Goal: Information Seeking & Learning: Compare options

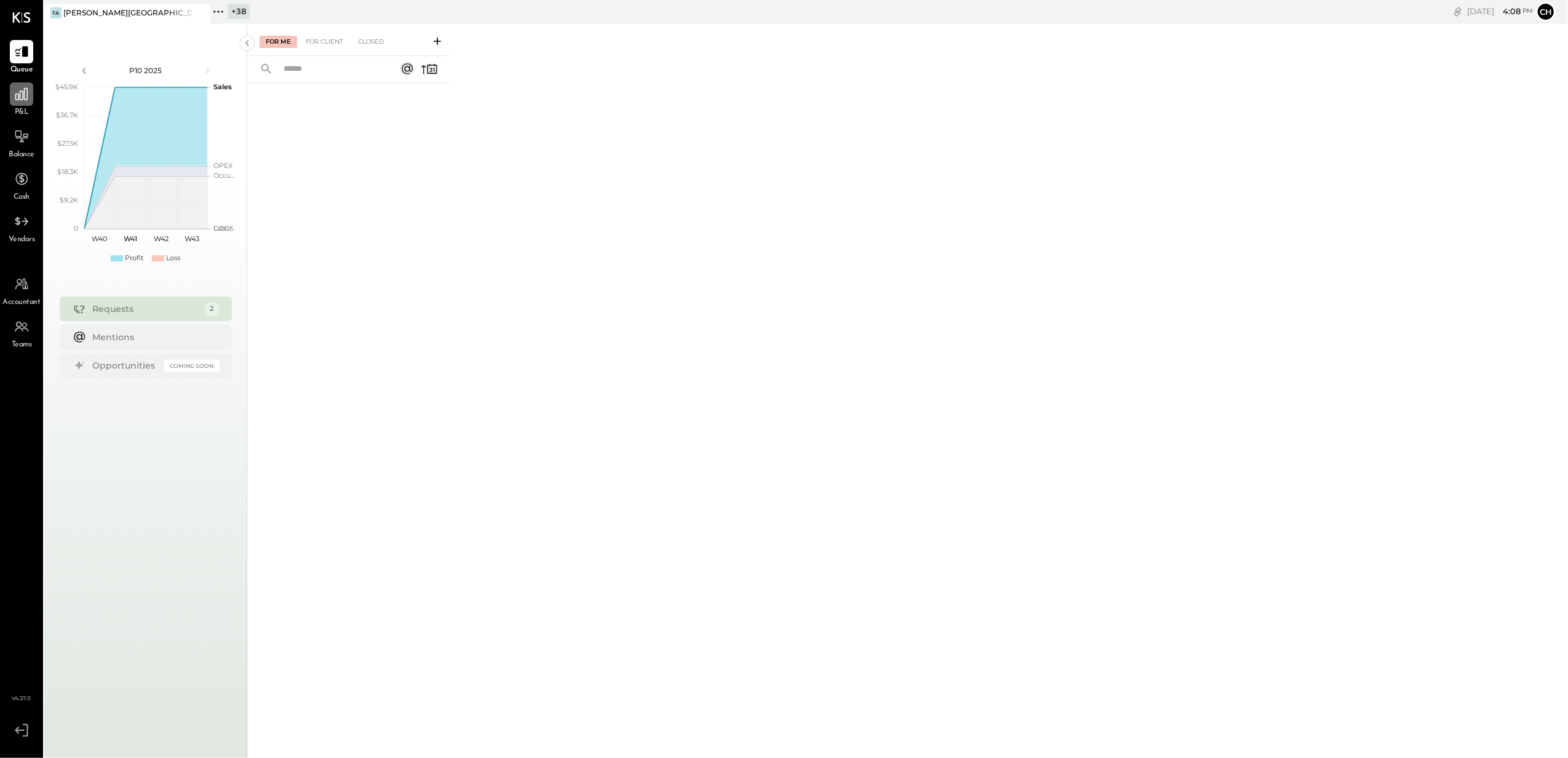
click at [15, 104] on div at bounding box center [22, 94] width 24 height 24
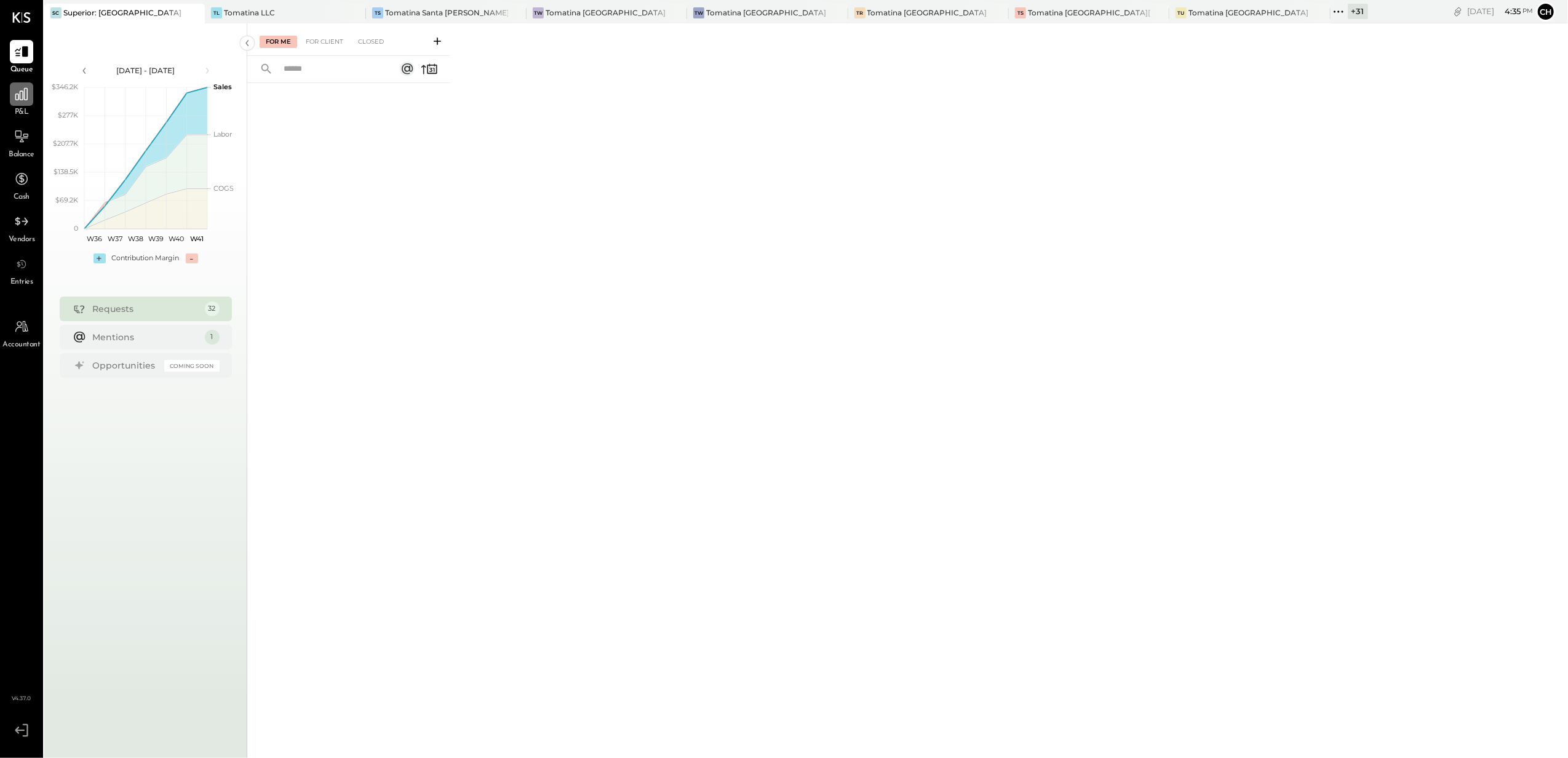
click at [25, 89] on icon at bounding box center [22, 94] width 16 height 16
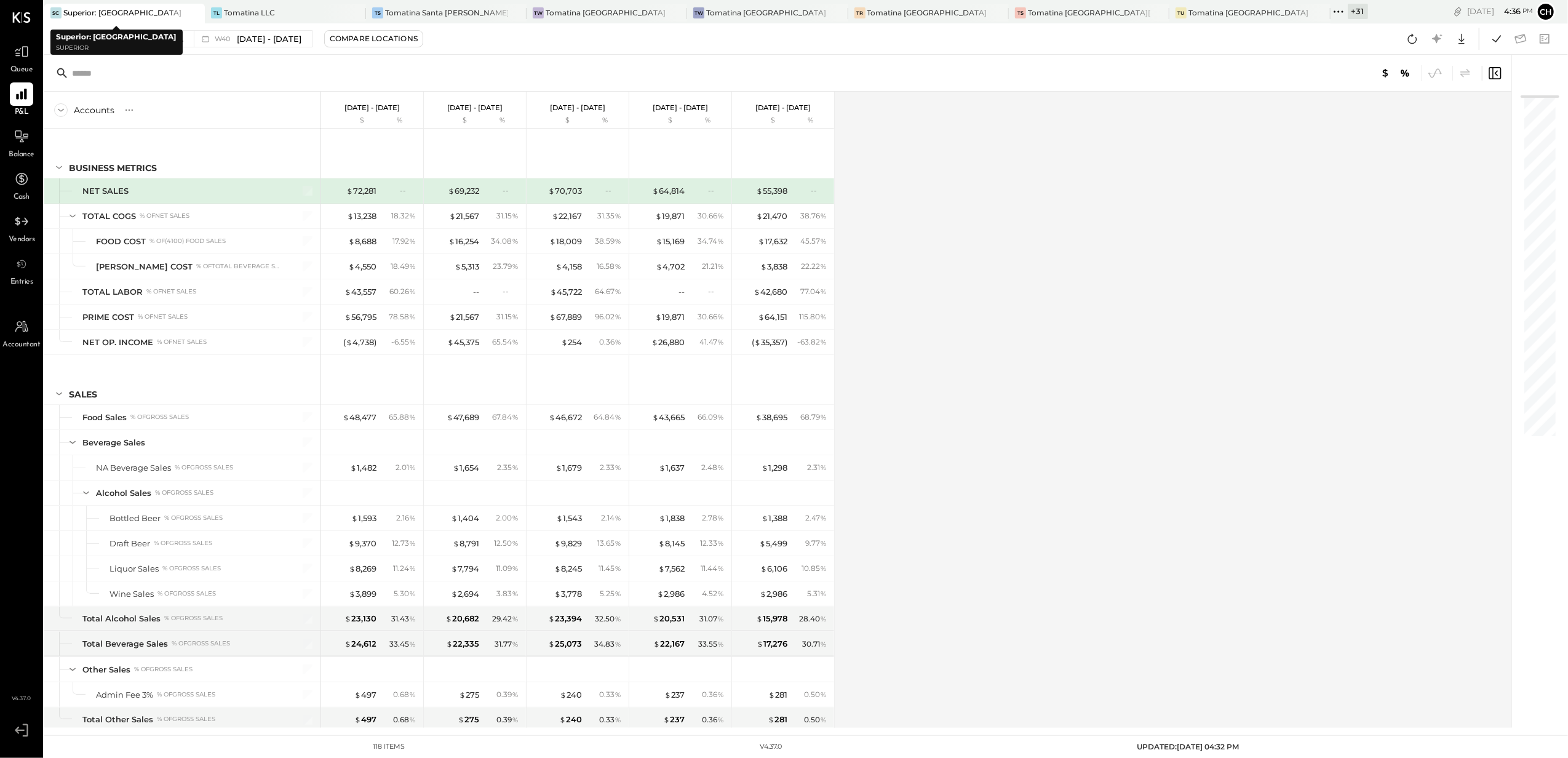
click at [192, 12] on icon at bounding box center [195, 13] width 6 height 6
click at [192, 12] on icon at bounding box center [199, 13] width 15 height 15
click at [200, 13] on icon at bounding box center [200, 13] width 6 height 6
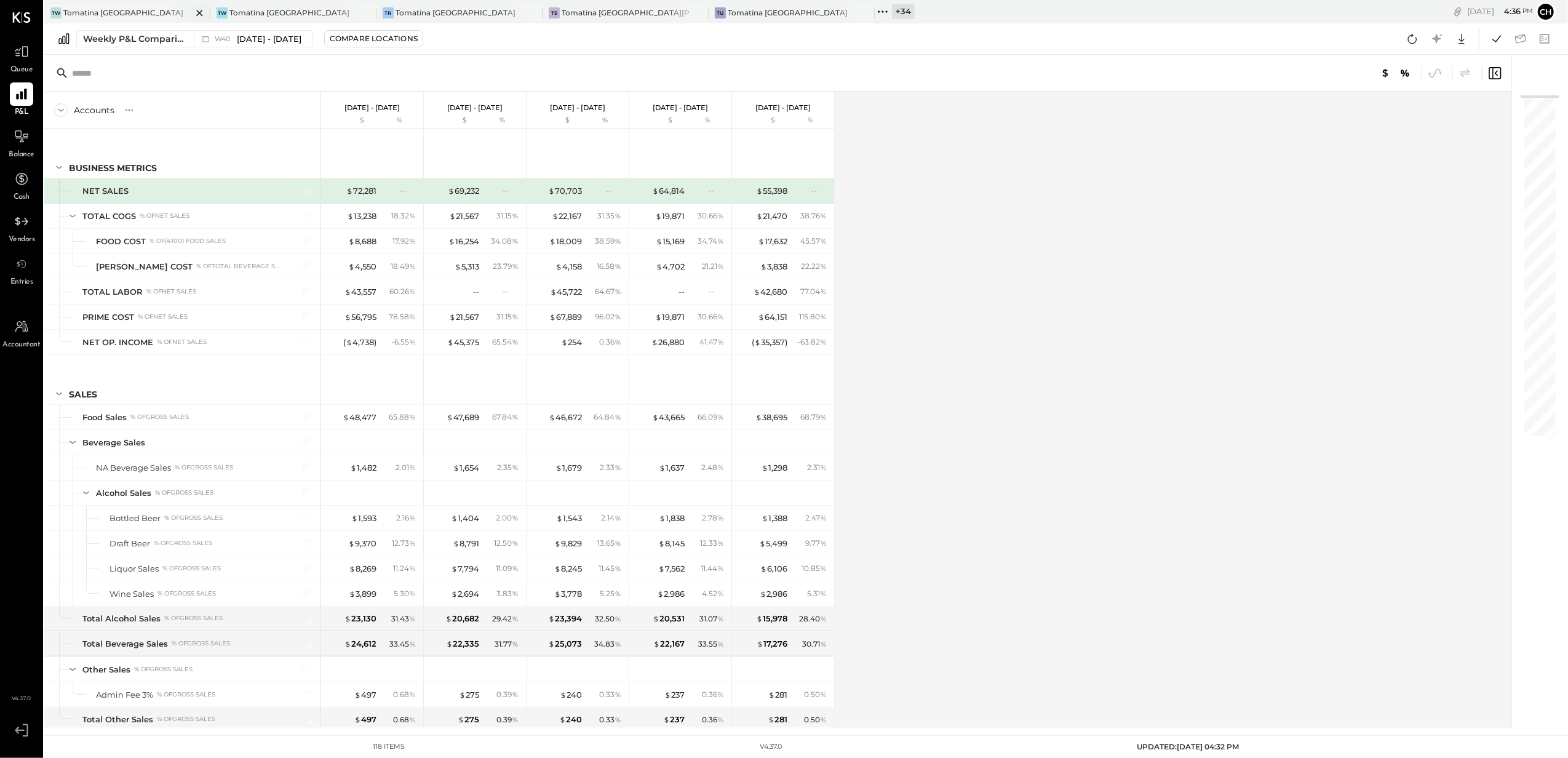
click at [200, 13] on icon at bounding box center [200, 13] width 6 height 6
click at [529, 11] on icon at bounding box center [531, 13] width 15 height 15
click at [363, 7] on icon at bounding box center [365, 13] width 15 height 15
click at [198, 9] on icon at bounding box center [199, 13] width 15 height 15
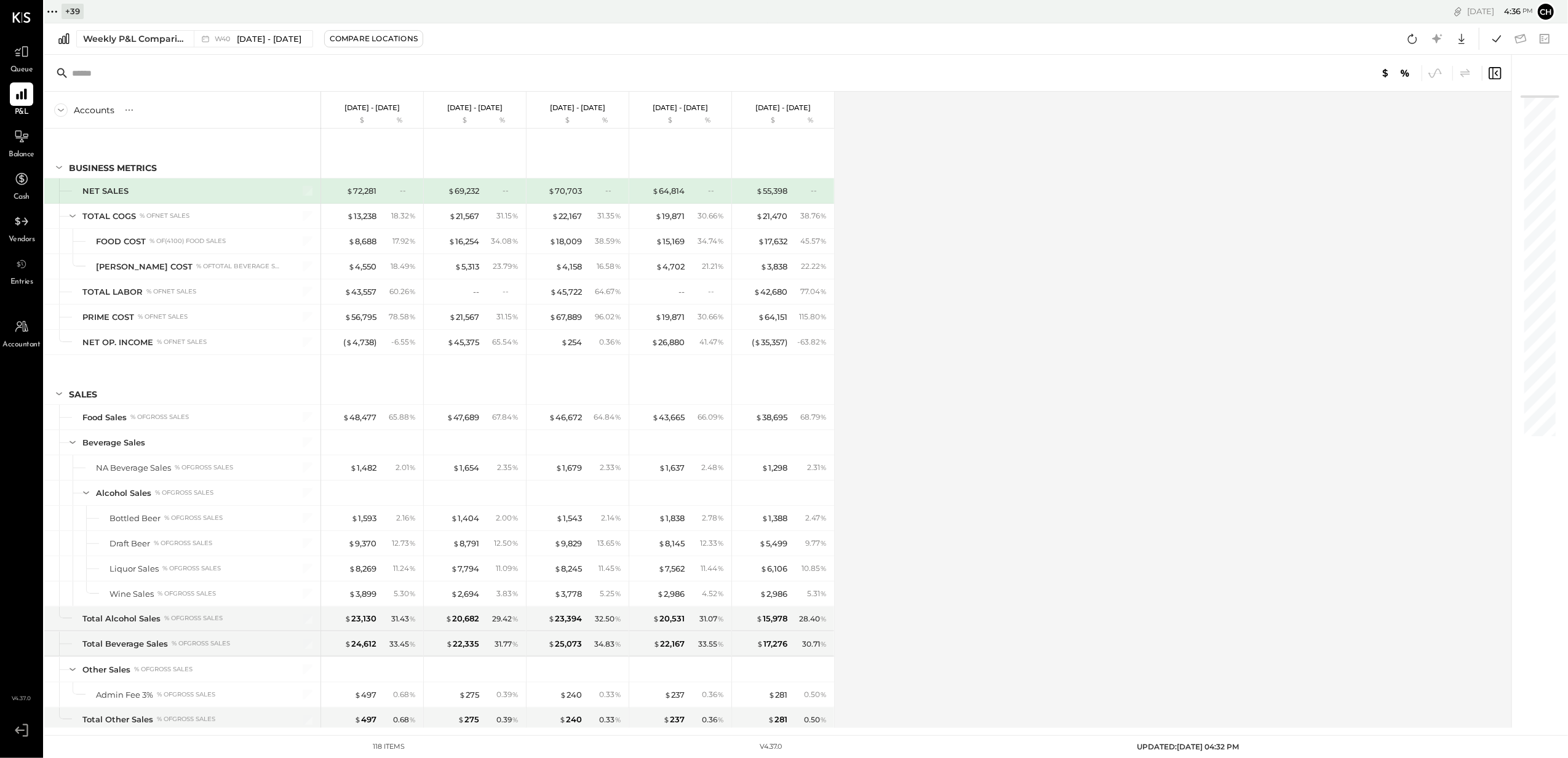
click at [57, 15] on icon at bounding box center [53, 12] width 16 height 16
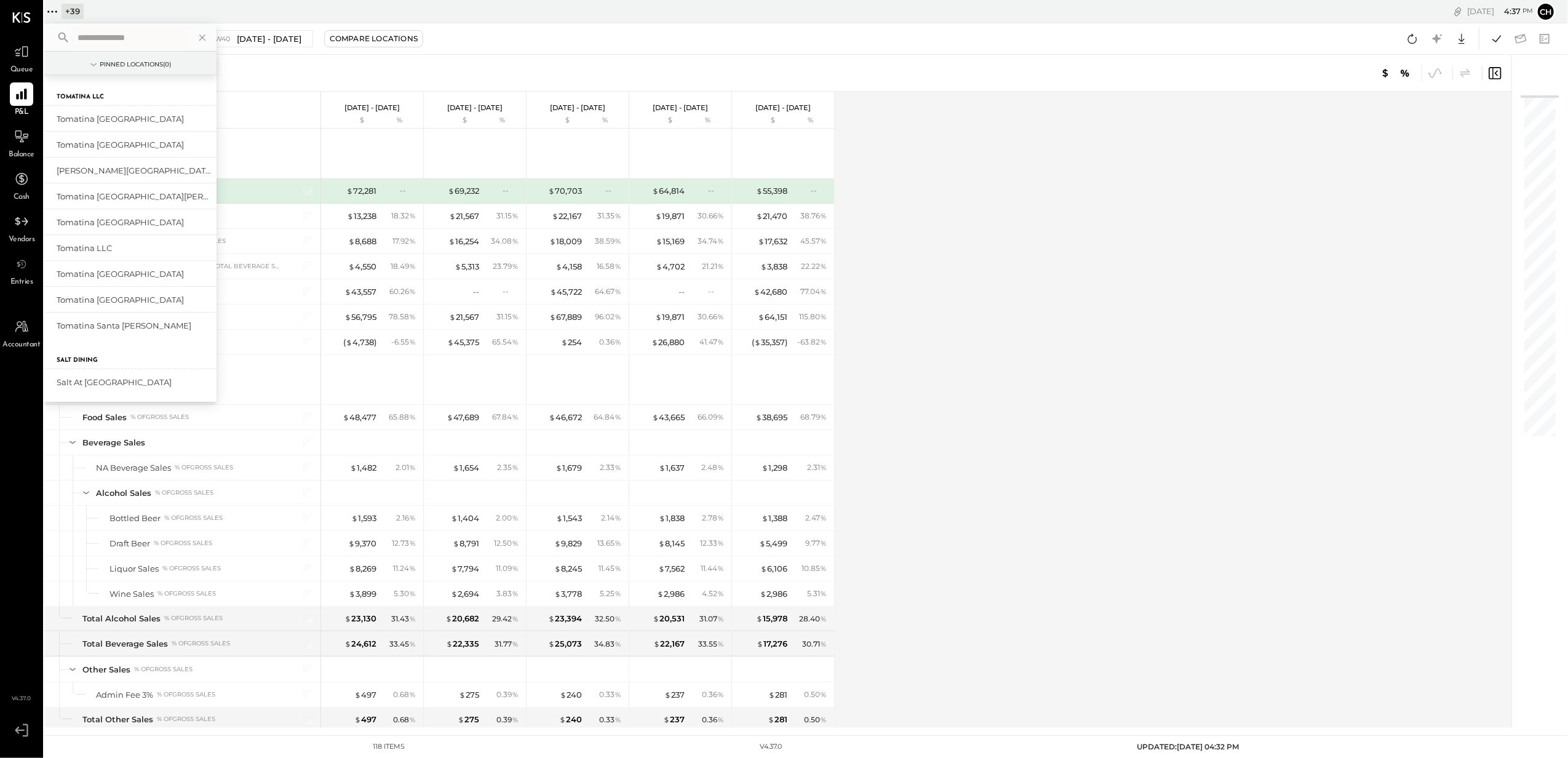
click at [114, 35] on input "text" at bounding box center [129, 38] width 114 height 22
type input "***"
click at [120, 150] on div "Hawks Restaurant" at bounding box center [123, 145] width 133 height 12
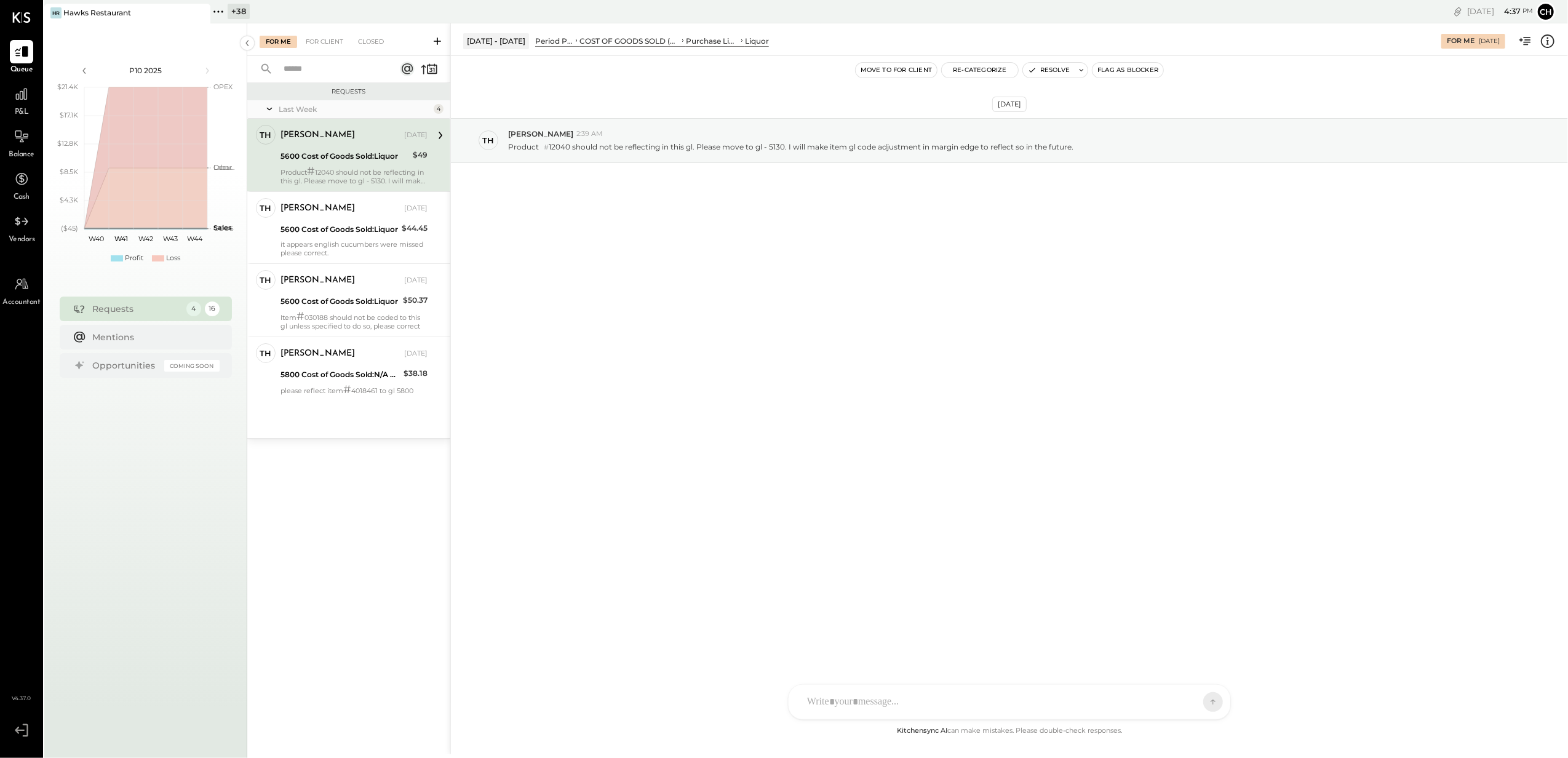
click at [7, 96] on div "P&L" at bounding box center [22, 100] width 36 height 36
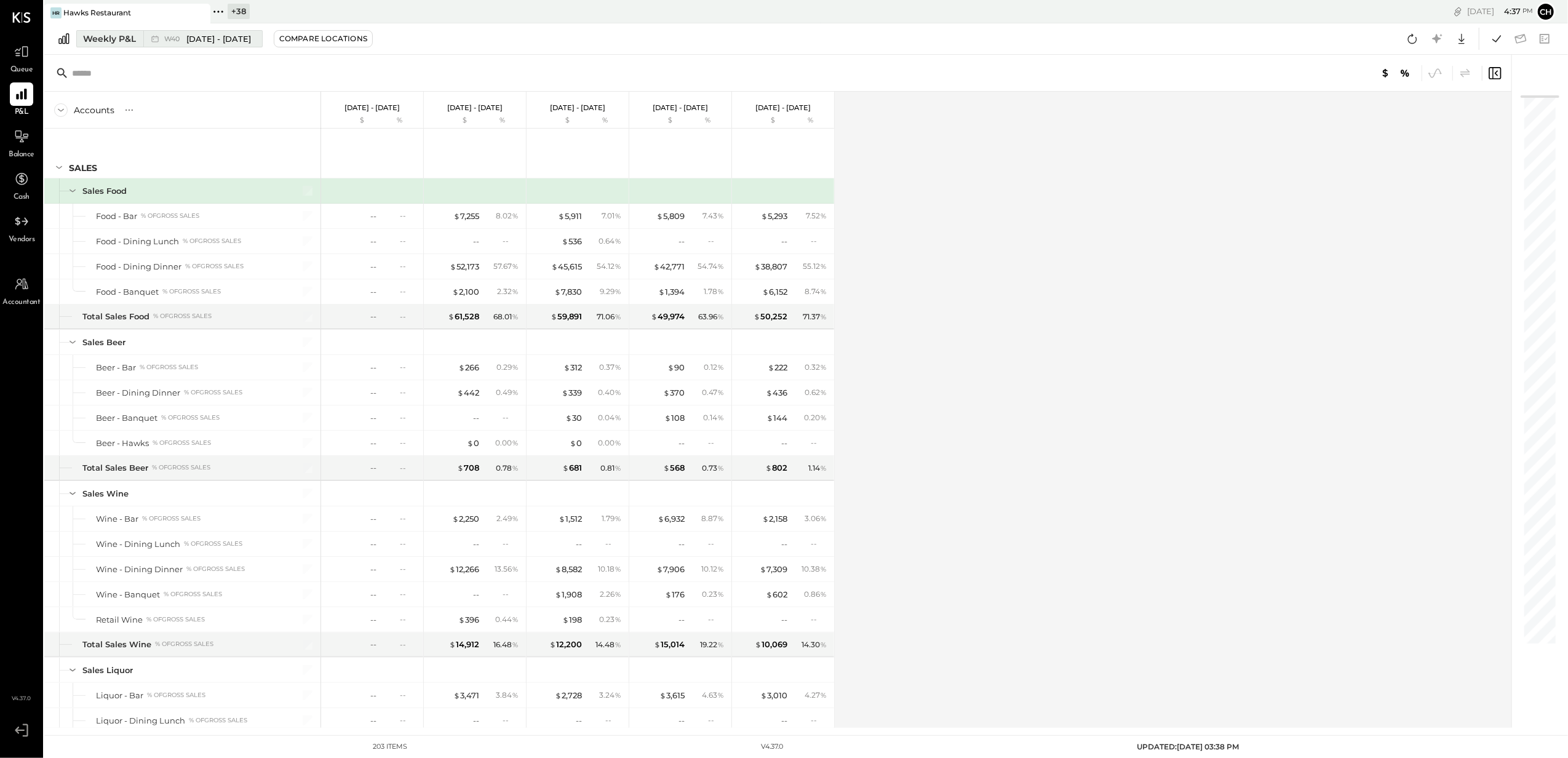
click at [119, 42] on div "Weekly P&L" at bounding box center [109, 39] width 53 height 12
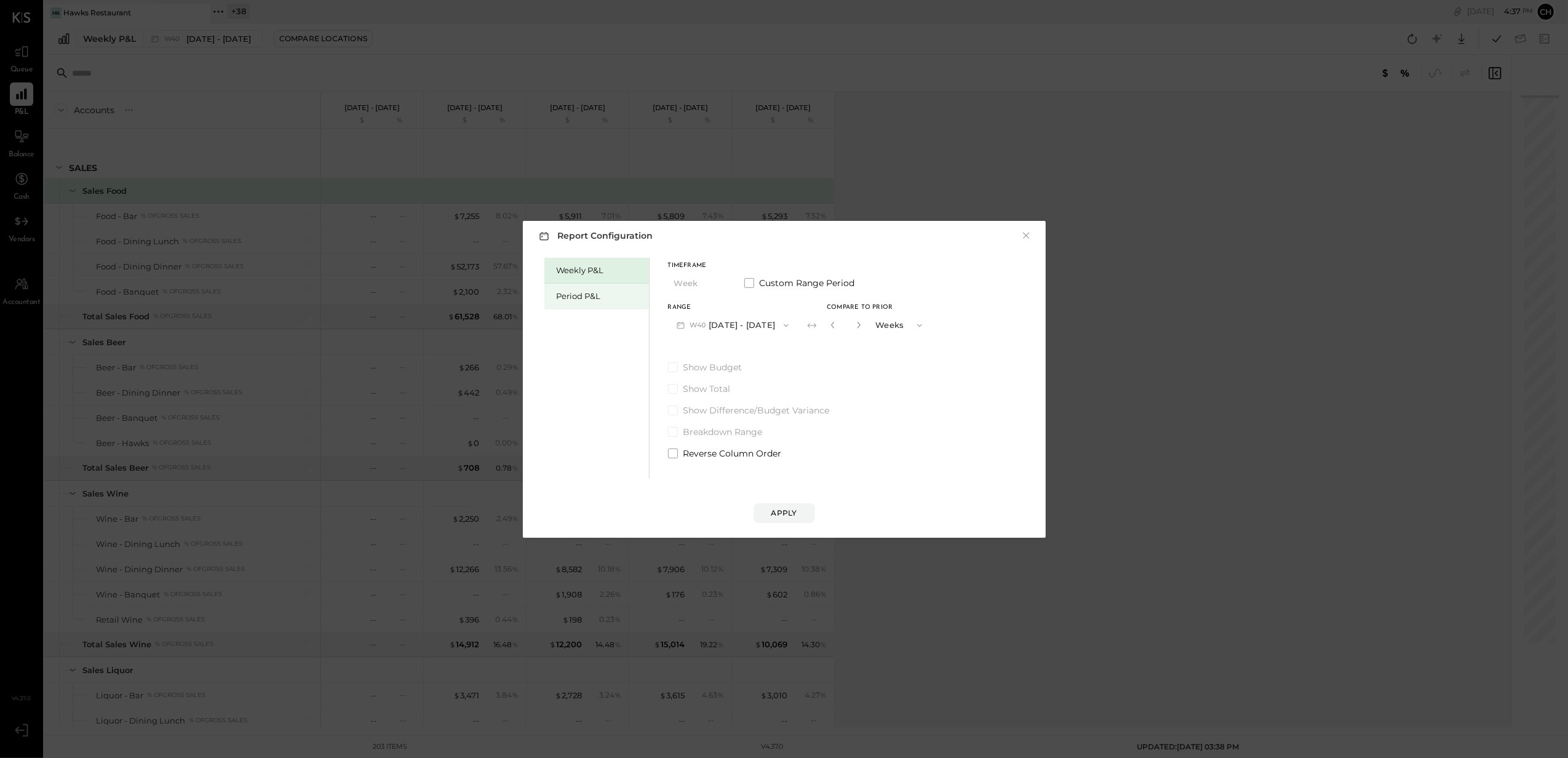
click at [568, 302] on div "Period P&L" at bounding box center [600, 296] width 86 height 12
click at [784, 329] on button "P10 Sep 29 - Nov 2, 2025" at bounding box center [731, 325] width 126 height 23
click at [776, 356] on div "P09 Sep 1 - 28, 2025" at bounding box center [738, 354] width 140 height 26
click at [751, 324] on button "P09 Sep 1 - 28, 2025" at bounding box center [732, 325] width 128 height 23
click at [757, 355] on div "P09 Sep 1 - 28, 2025" at bounding box center [738, 354] width 140 height 26
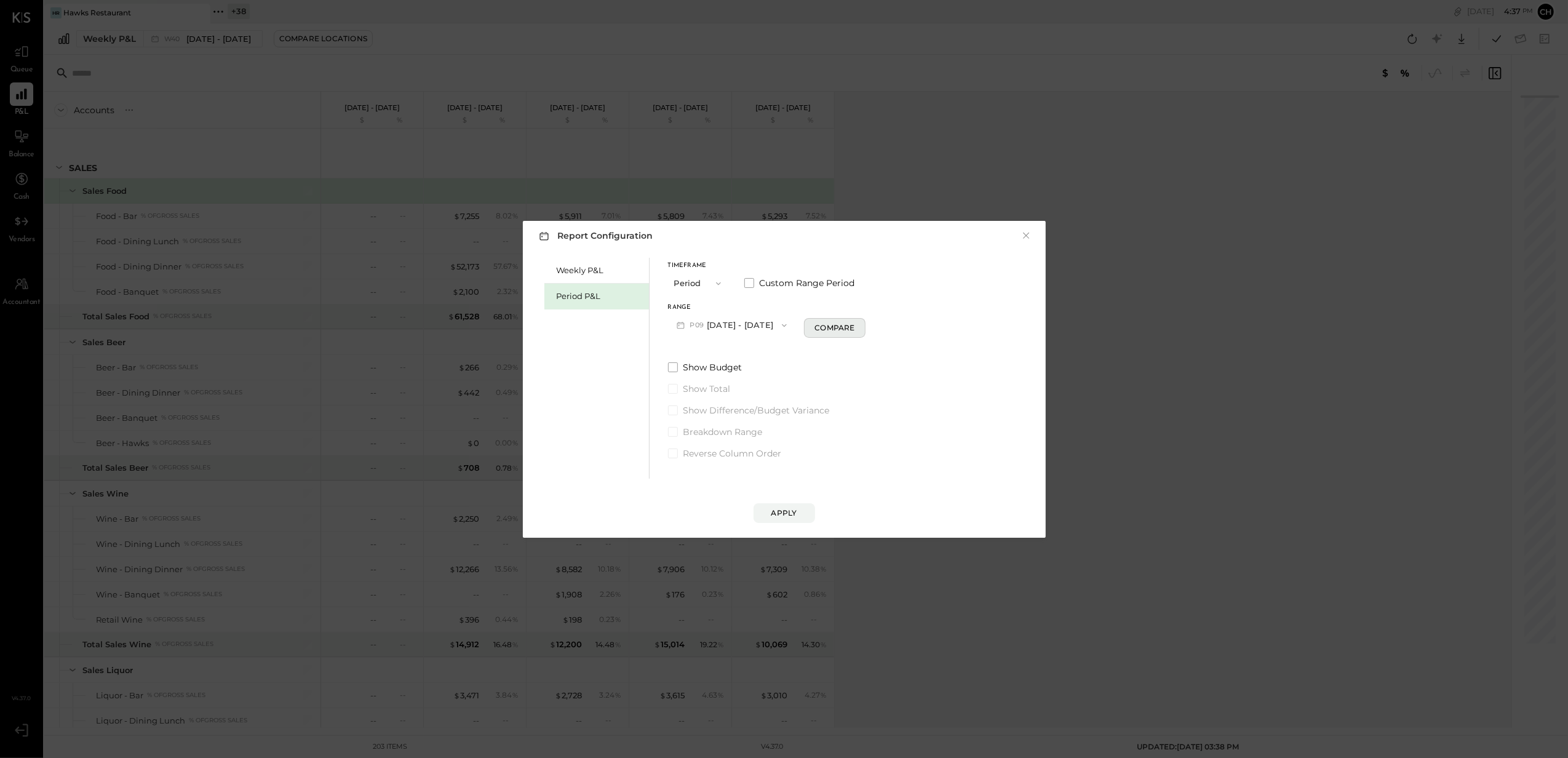
click at [835, 328] on div "Compare" at bounding box center [834, 328] width 40 height 11
click at [857, 324] on button "button" at bounding box center [857, 325] width 10 height 14
type input "*"
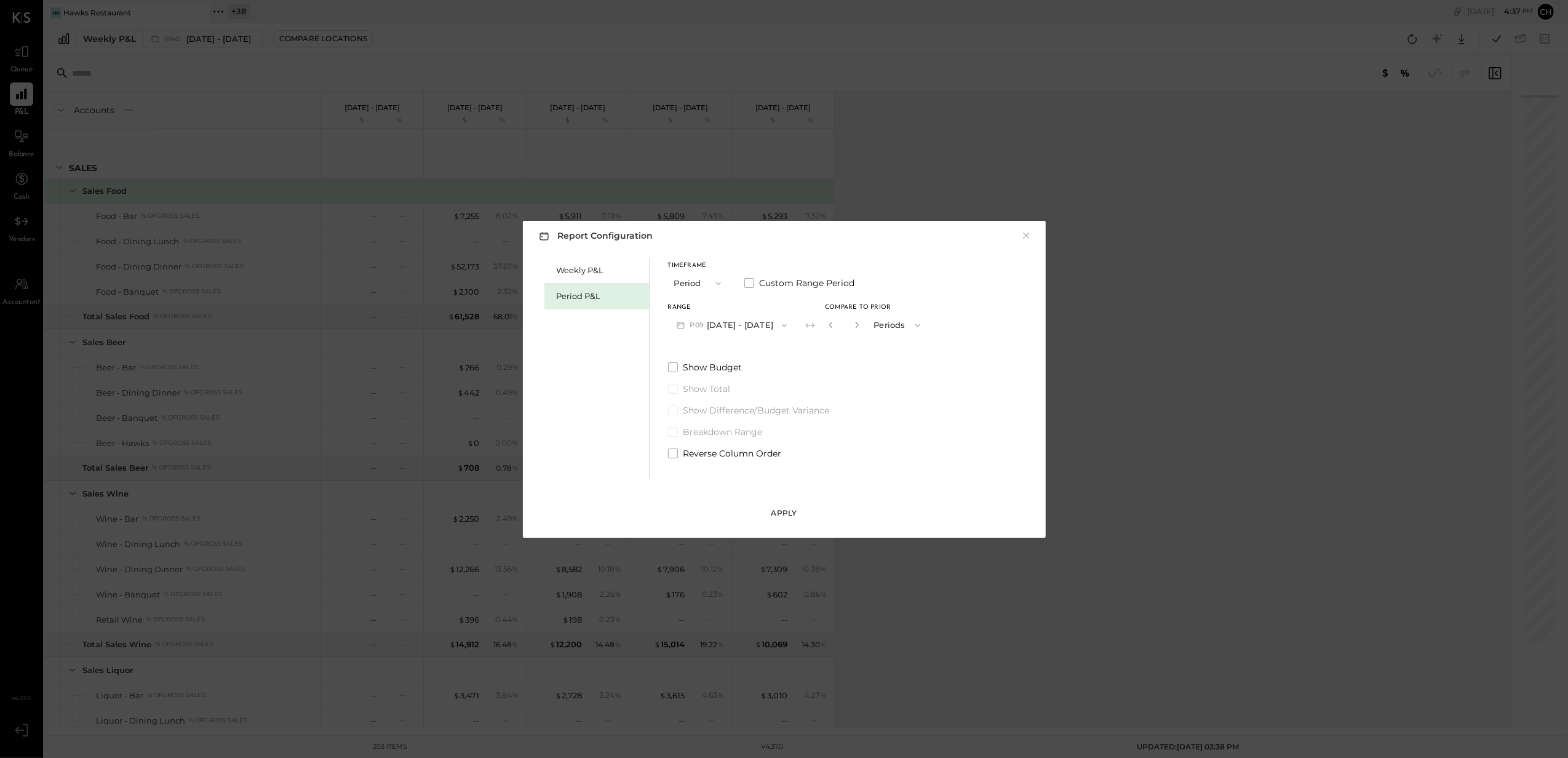
click at [794, 514] on div "Apply" at bounding box center [784, 513] width 26 height 11
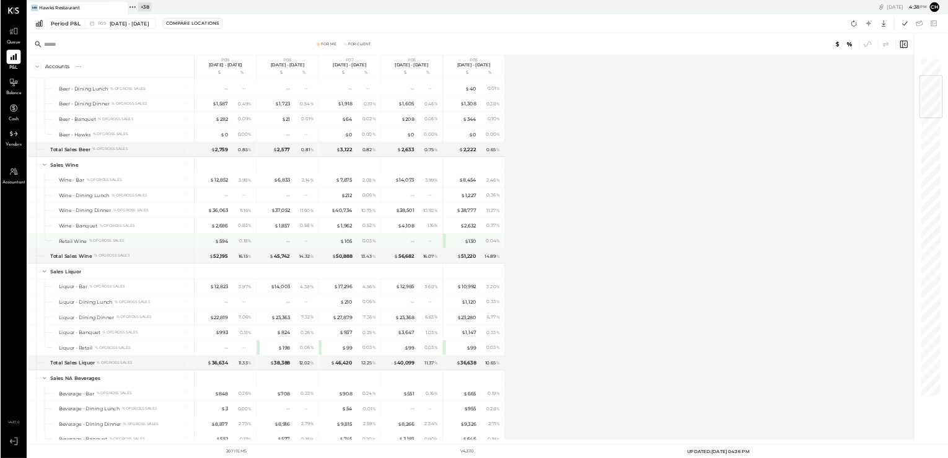
scroll to position [413, 0]
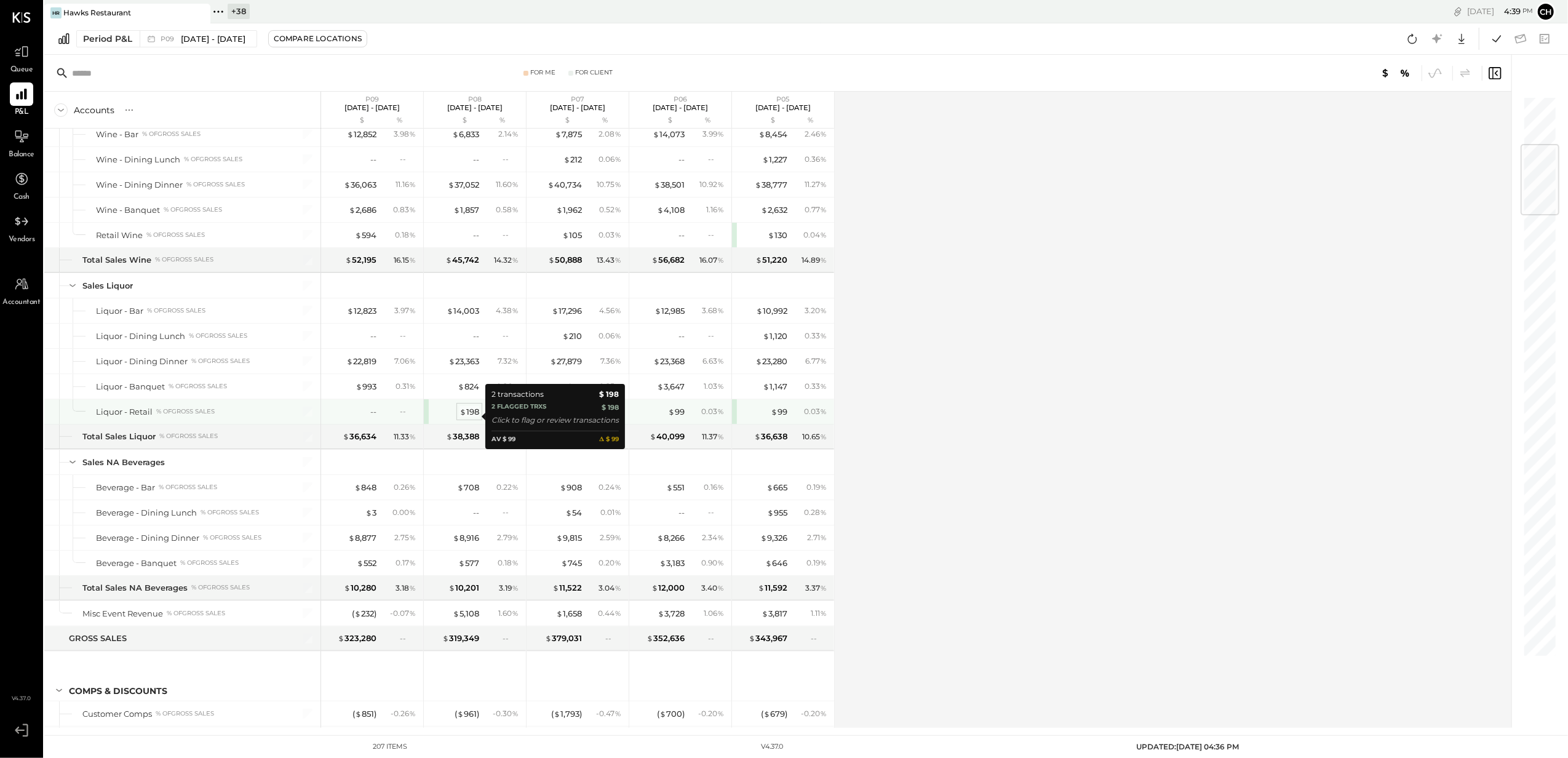
click at [477, 412] on div "$ 198" at bounding box center [470, 412] width 20 height 12
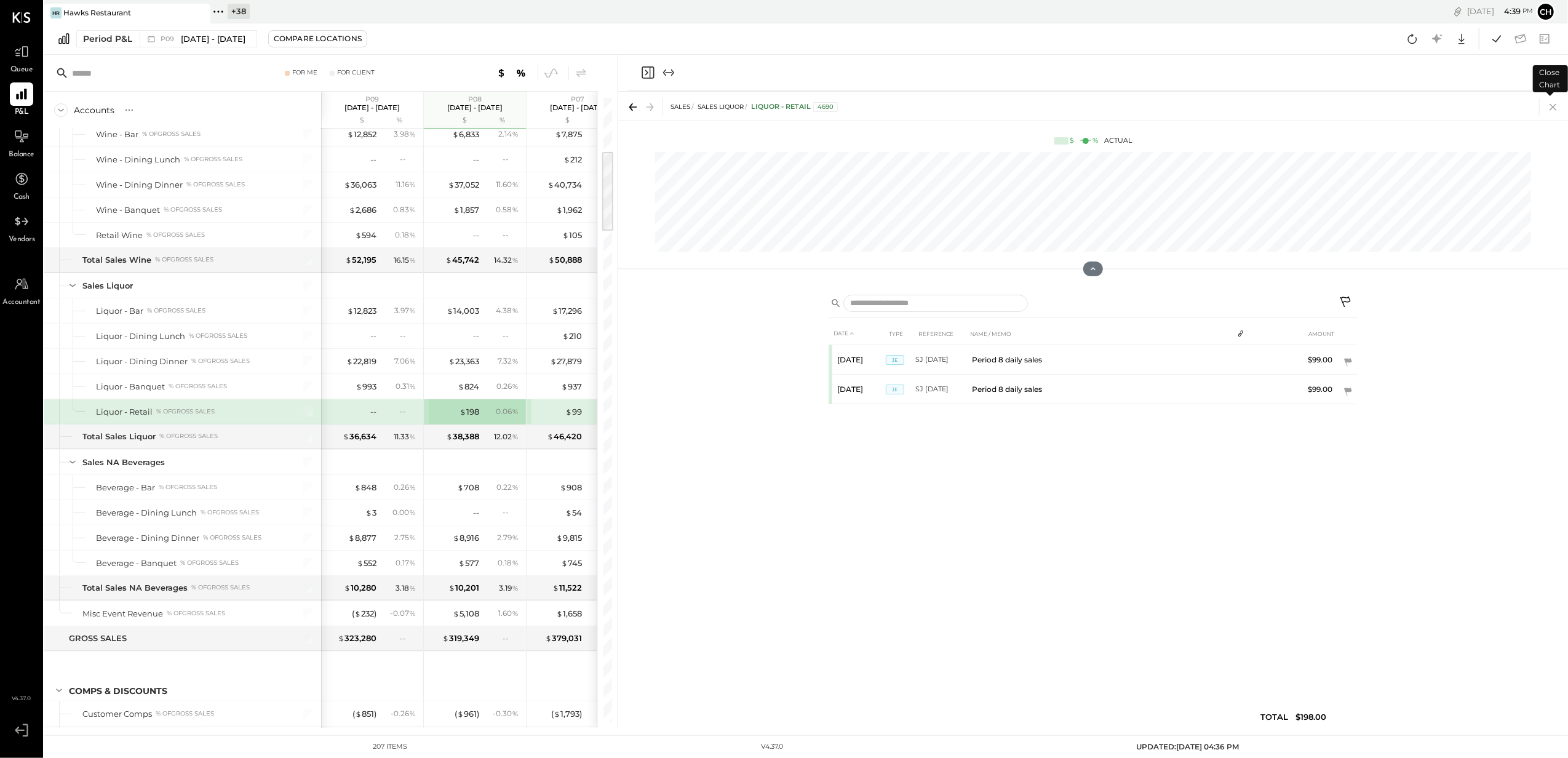
click at [1551, 109] on icon at bounding box center [1553, 107] width 7 height 7
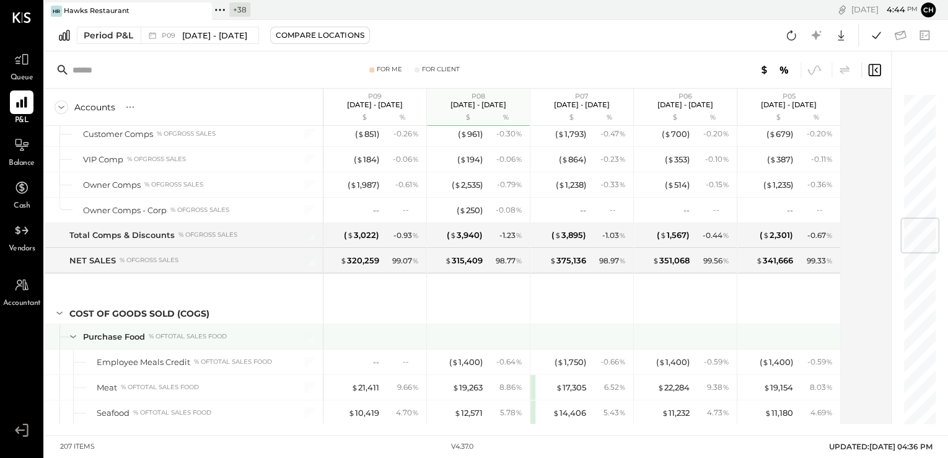
scroll to position [1043, 0]
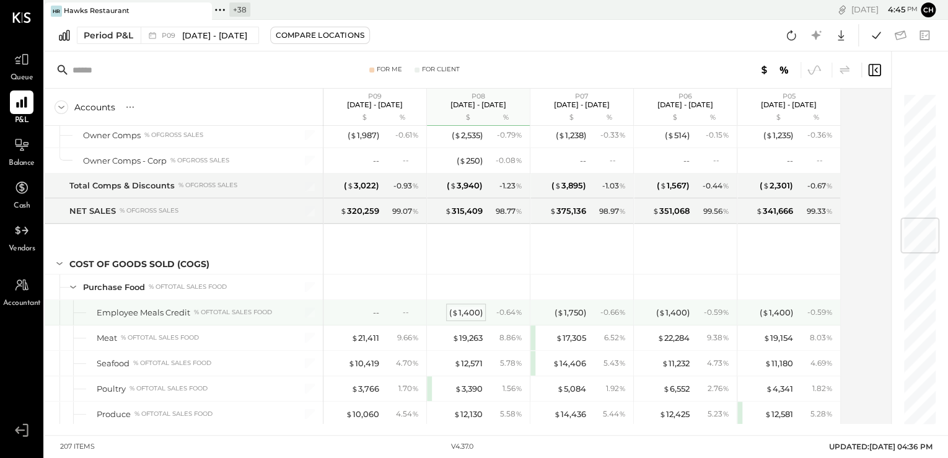
click at [468, 307] on div "( $ 1,400 )" at bounding box center [465, 313] width 33 height 12
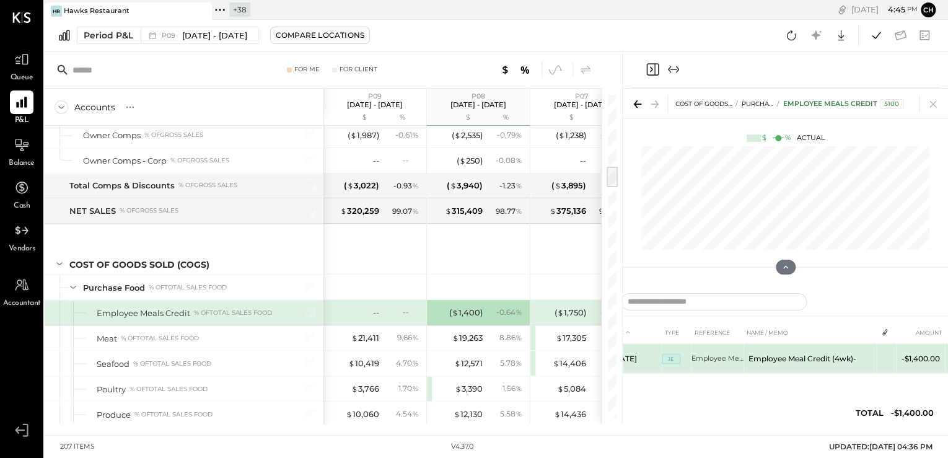
click at [795, 364] on td "Employee Meal Credit (4wk)-" at bounding box center [809, 359] width 133 height 30
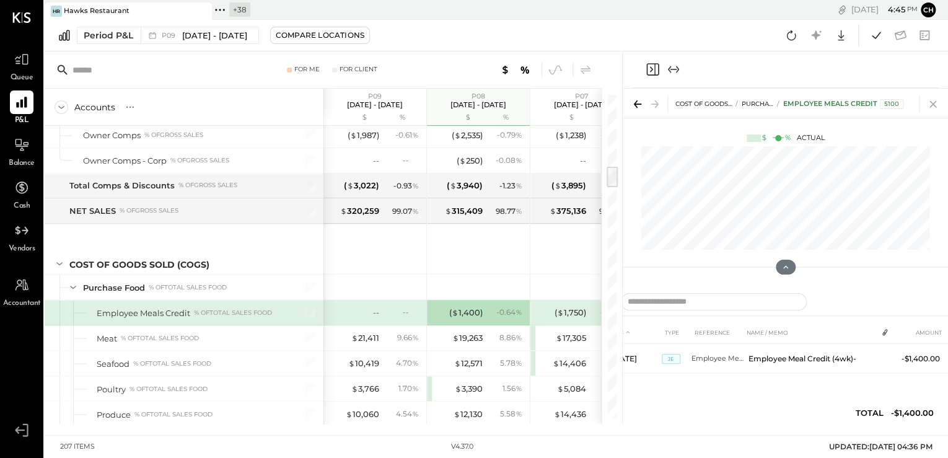
click at [929, 99] on icon at bounding box center [932, 103] width 17 height 17
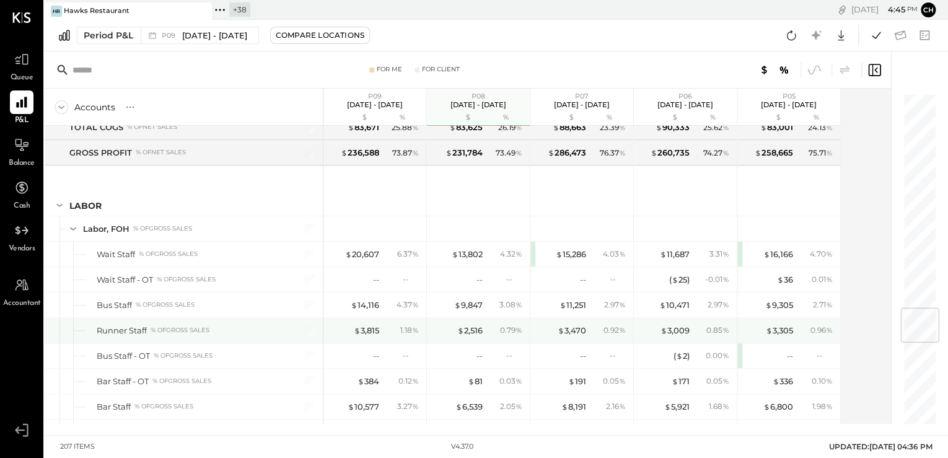
scroll to position [1836, 0]
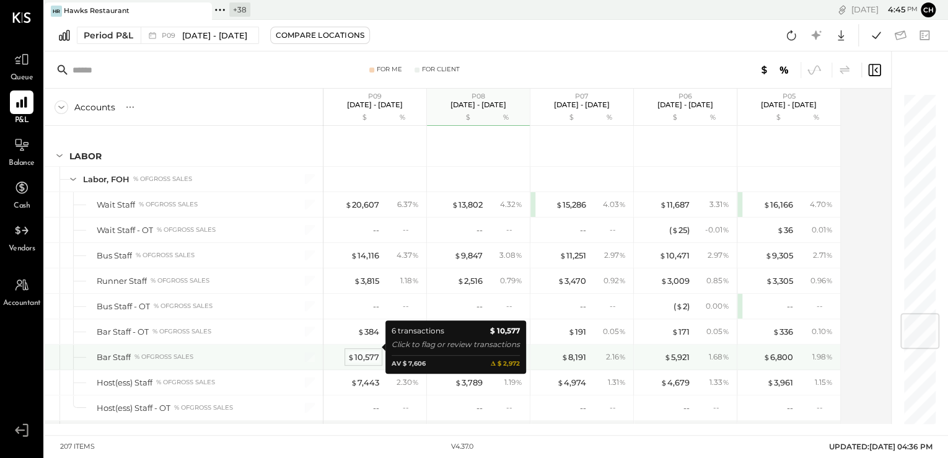
click at [366, 351] on div "$ 10,577" at bounding box center [364, 357] width 32 height 12
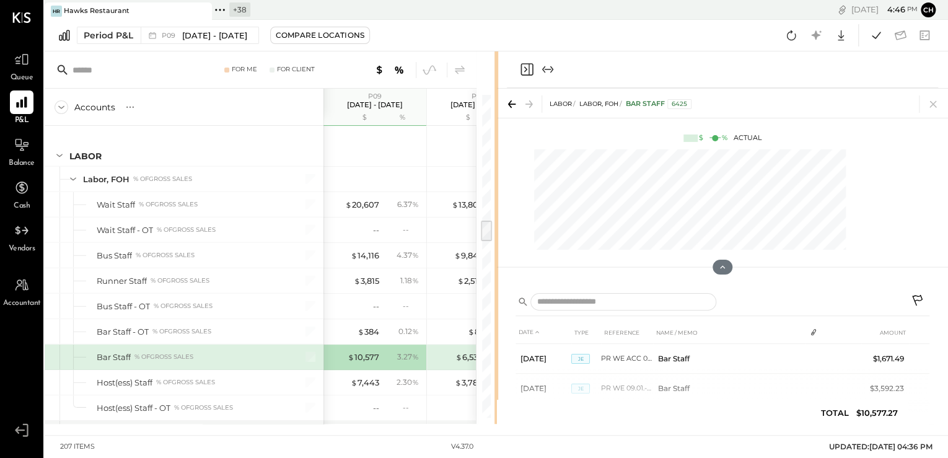
drag, startPoint x: 620, startPoint y: 81, endPoint x: 475, endPoint y: 87, distance: 145.1
click at [494, 87] on div at bounding box center [496, 237] width 4 height 372
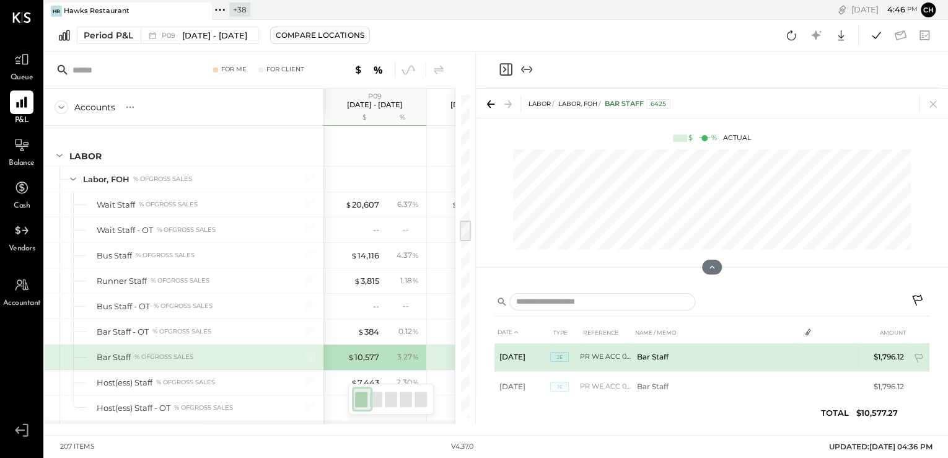
scroll to position [141, 0]
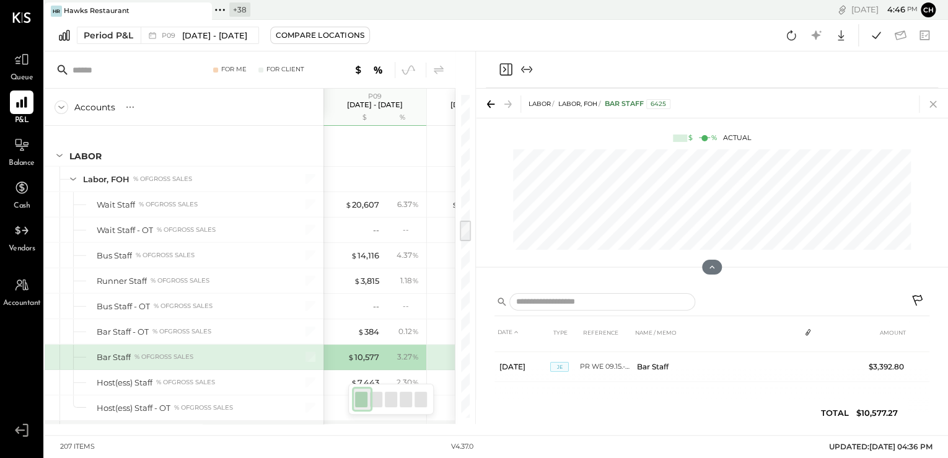
click at [937, 105] on icon at bounding box center [932, 103] width 17 height 17
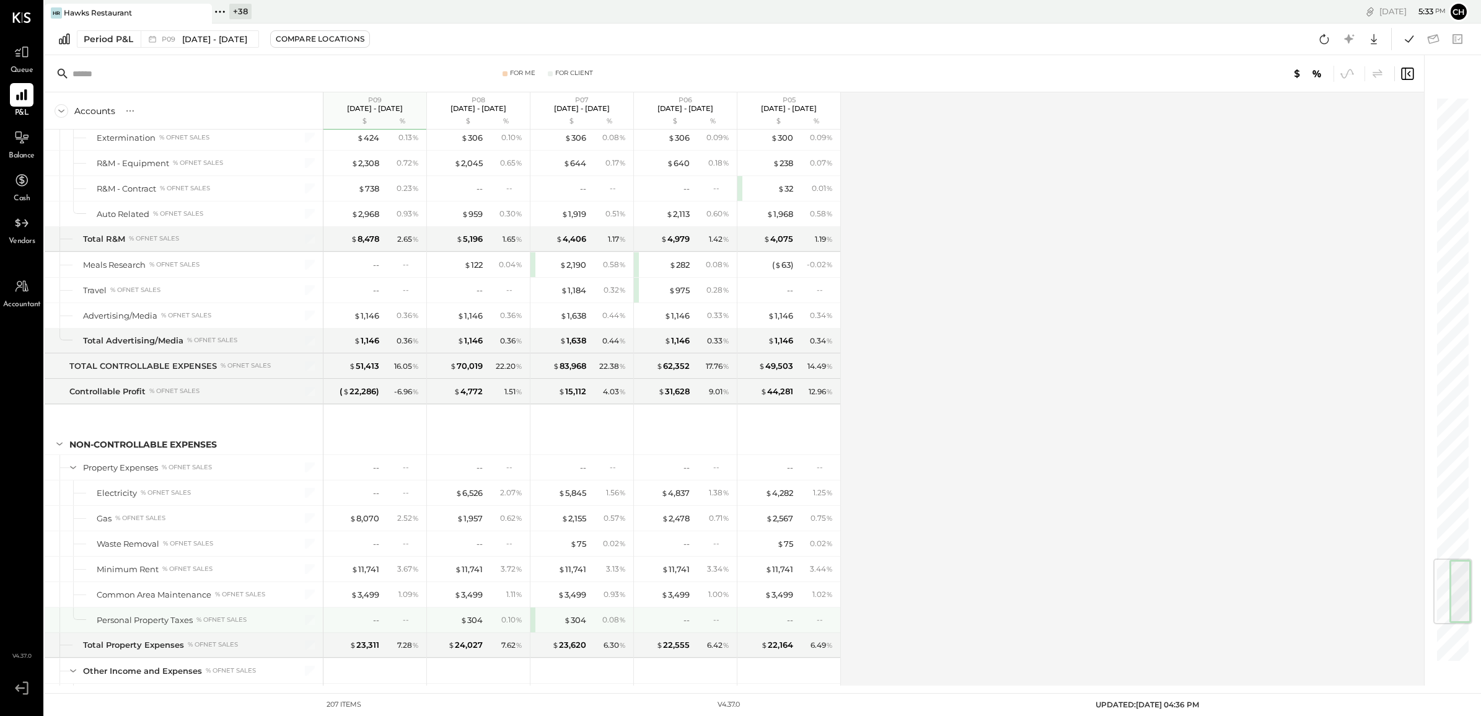
scroll to position [3810, 0]
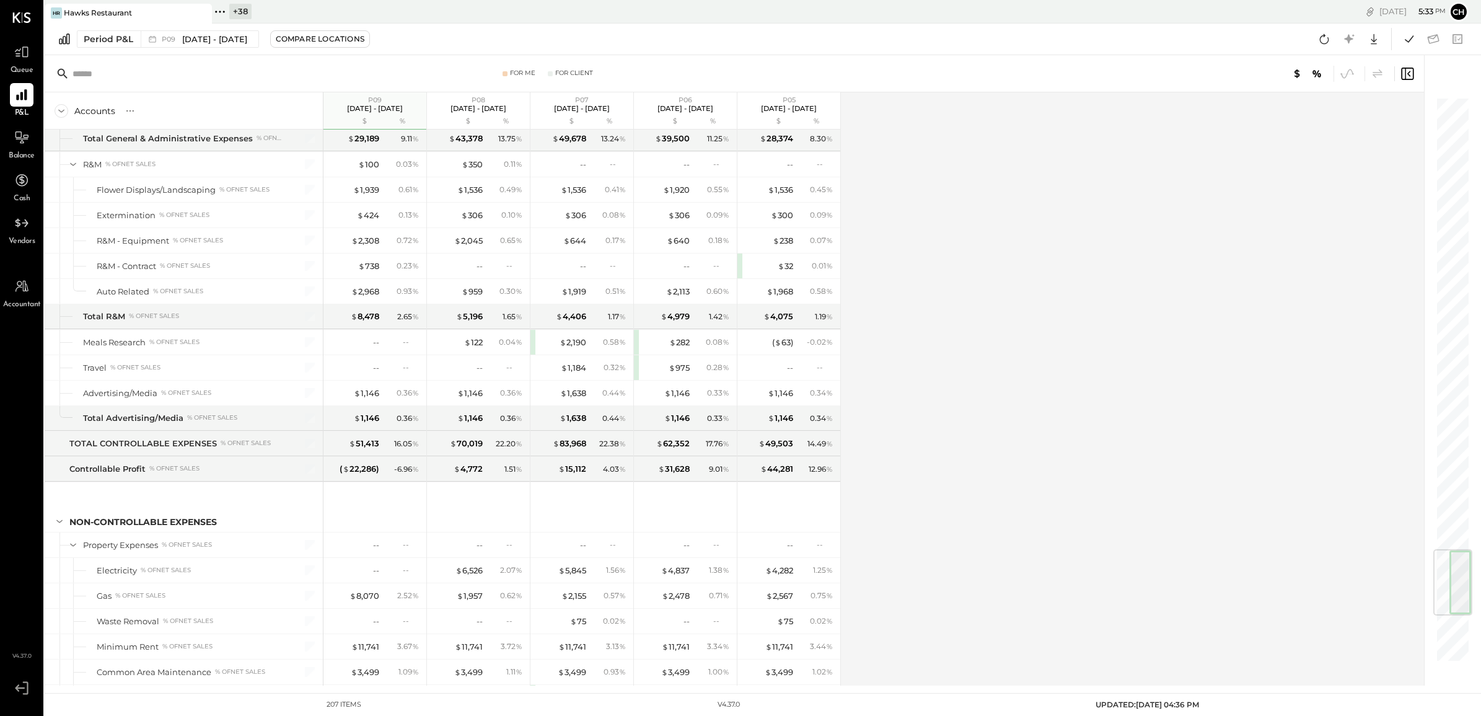
drag, startPoint x: 1047, startPoint y: 286, endPoint x: 801, endPoint y: 173, distance: 270.3
click at [1047, 286] on div "Accounts S % GL P09 Sep 1 - 28, 2025 $ % P08 Aug 4 - 31, 2025 $ % P07 Jun 30 - …" at bounding box center [735, 388] width 1381 height 593
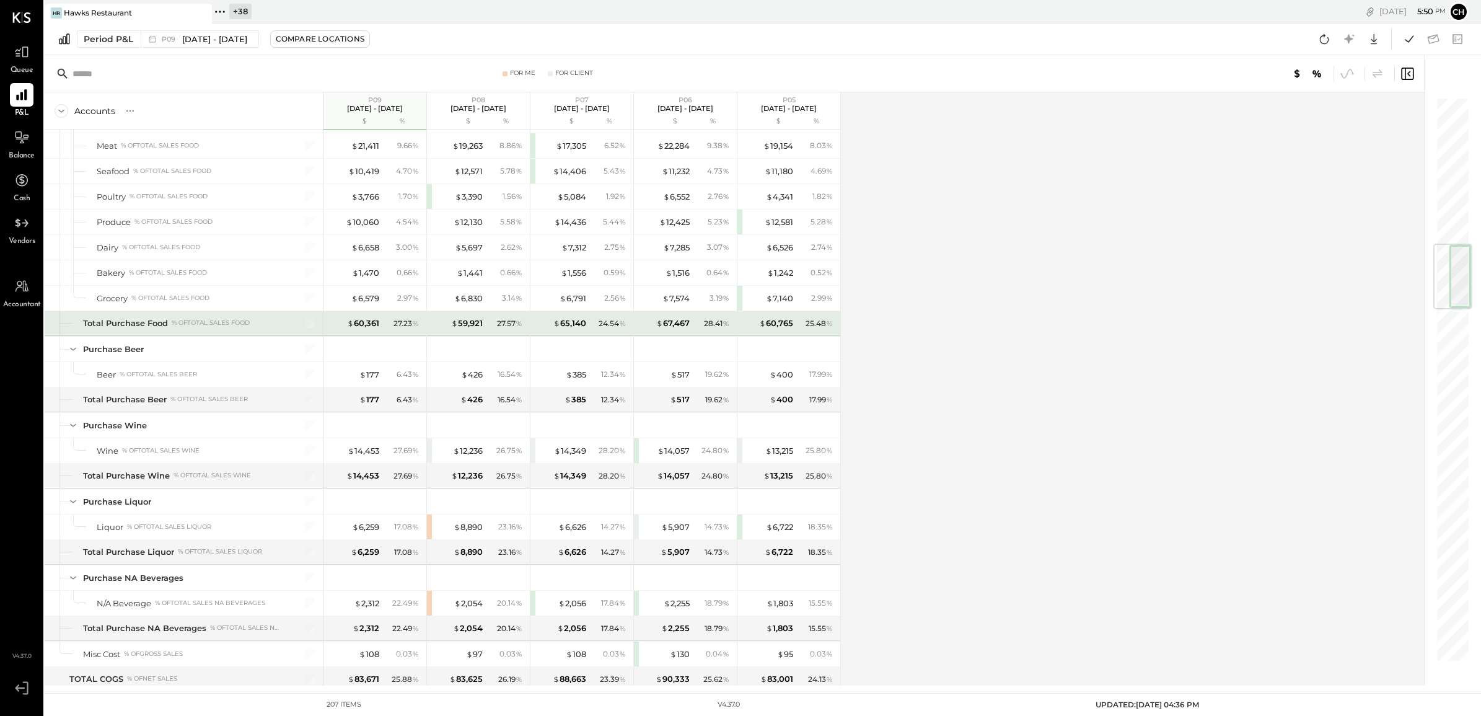
scroll to position [1084, 0]
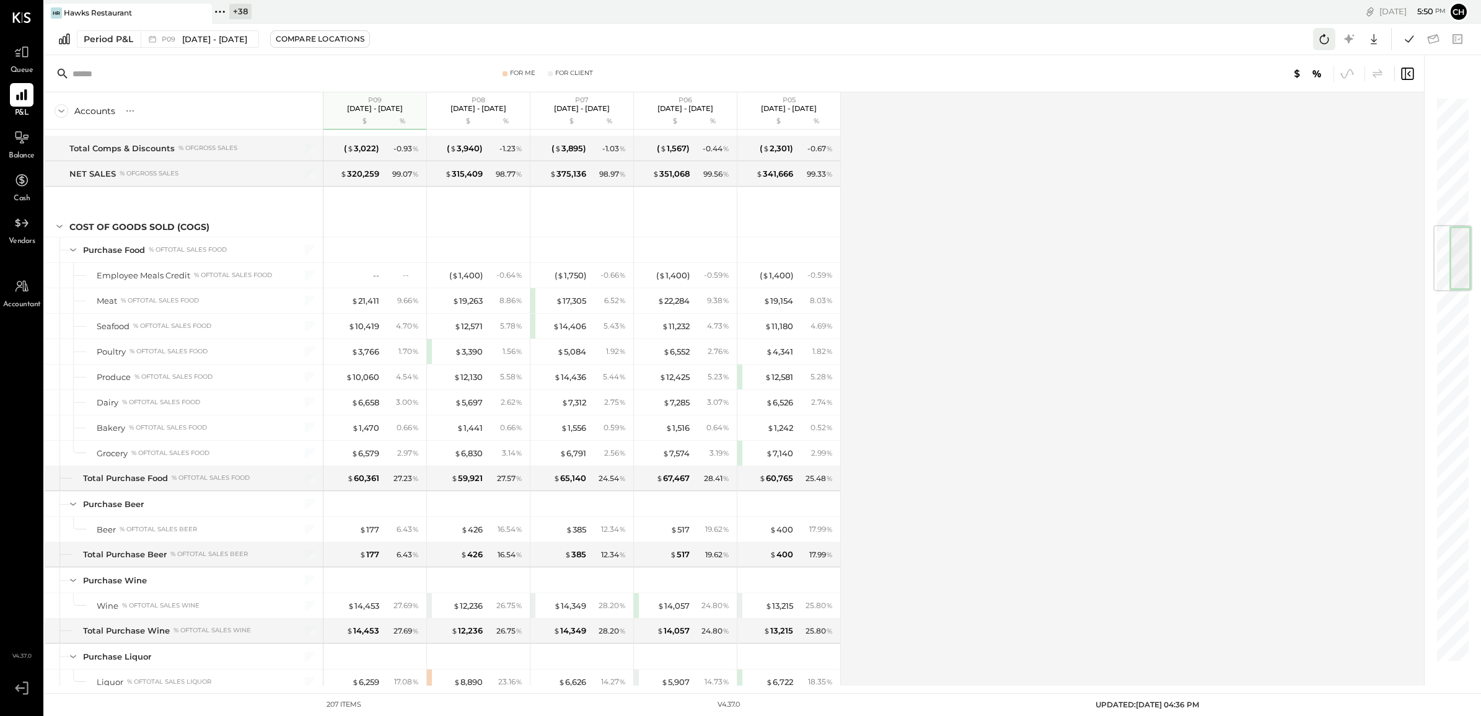
click at [1326, 40] on icon at bounding box center [1324, 39] width 16 height 16
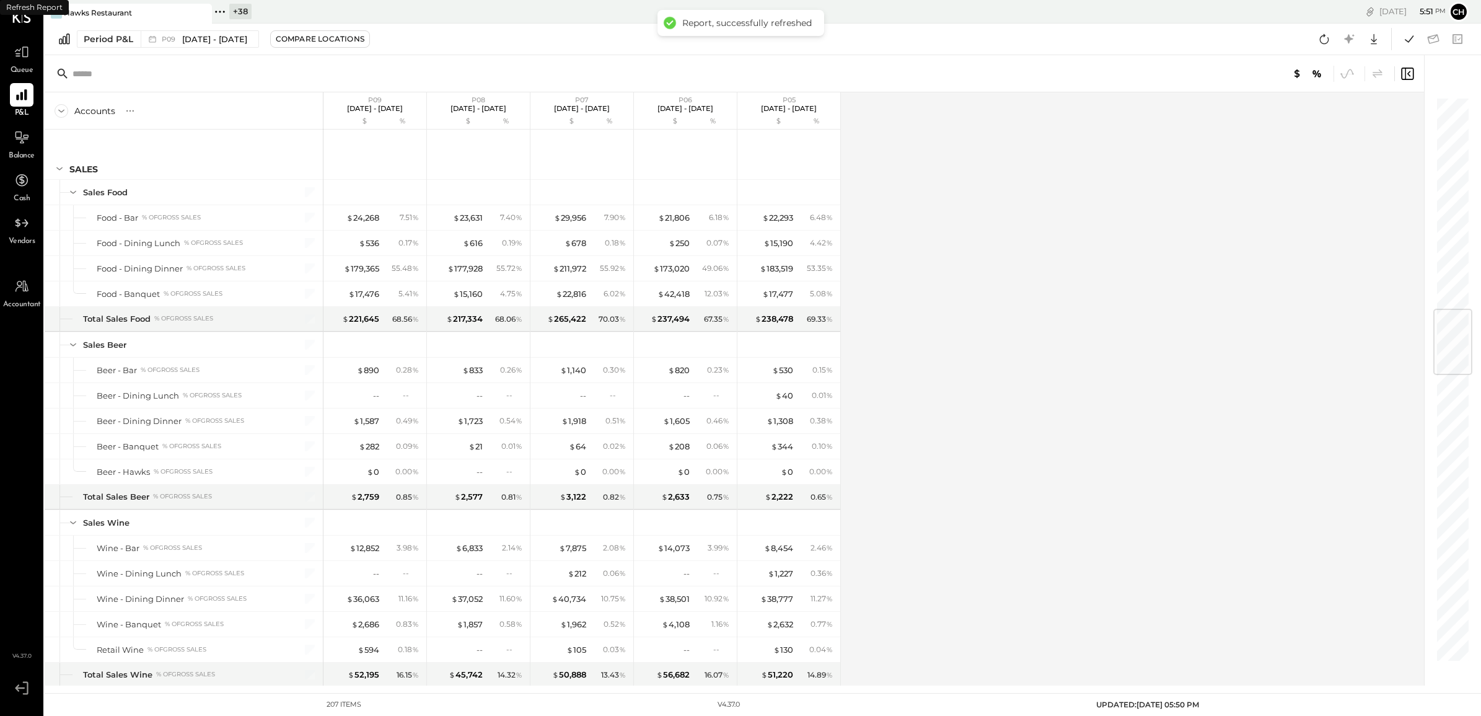
scroll to position [1789, 0]
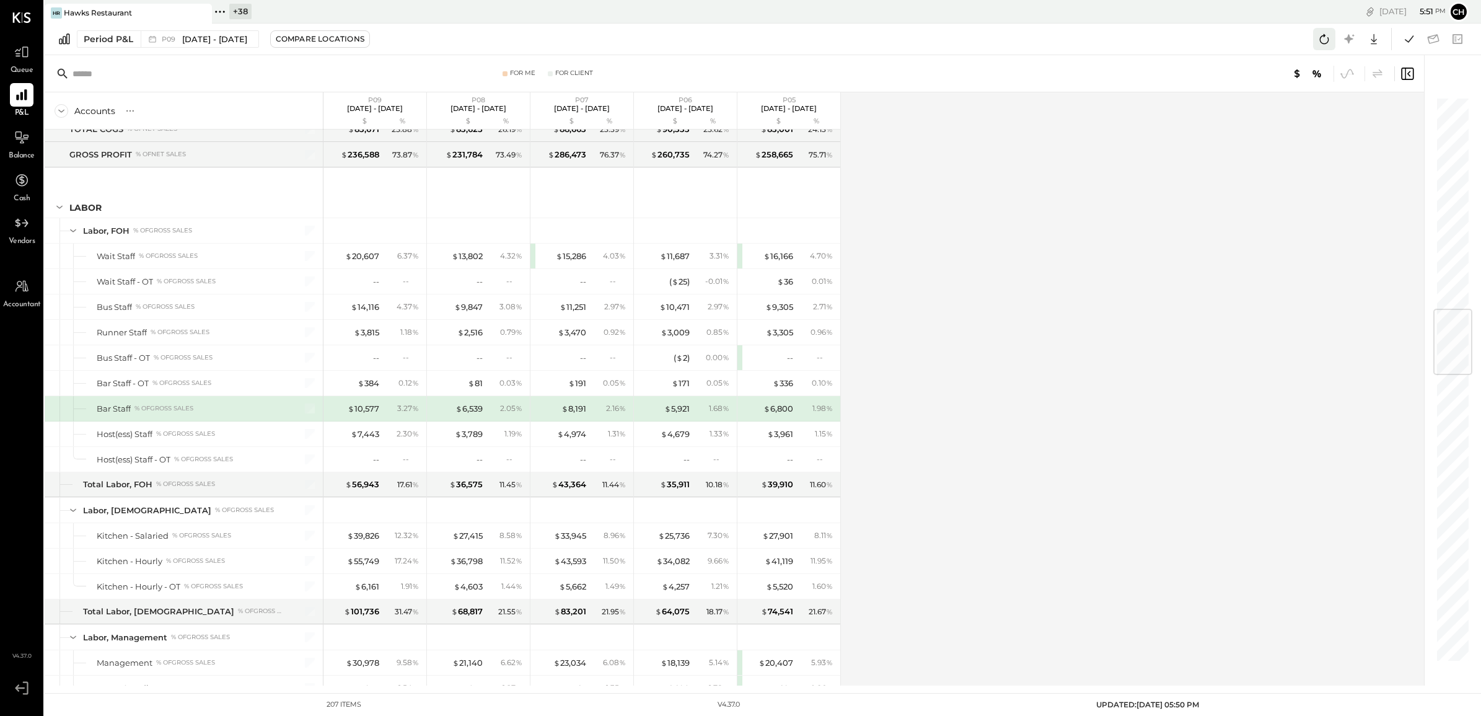
click at [1330, 39] on icon at bounding box center [1324, 39] width 16 height 16
click at [1320, 41] on icon at bounding box center [1324, 39] width 9 height 10
click at [1157, 167] on div "Accounts S % GL P09 Sep 1 - 28, 2025 $ % P08 Aug 4 - 31, 2025 $ % P07 Jun 30 - …" at bounding box center [735, 388] width 1381 height 593
